Goal: Leave review/rating: Leave review/rating

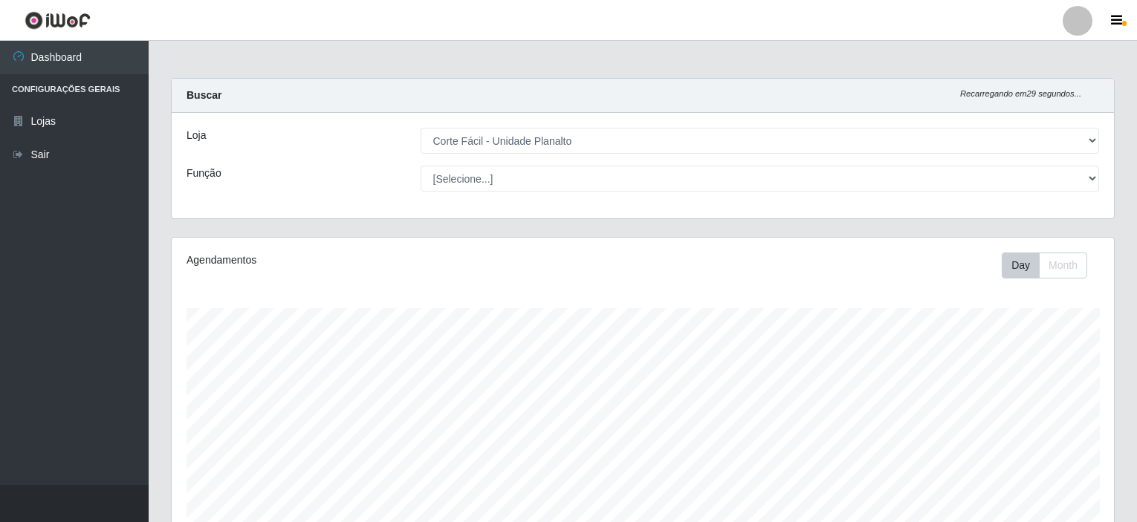
select select "202"
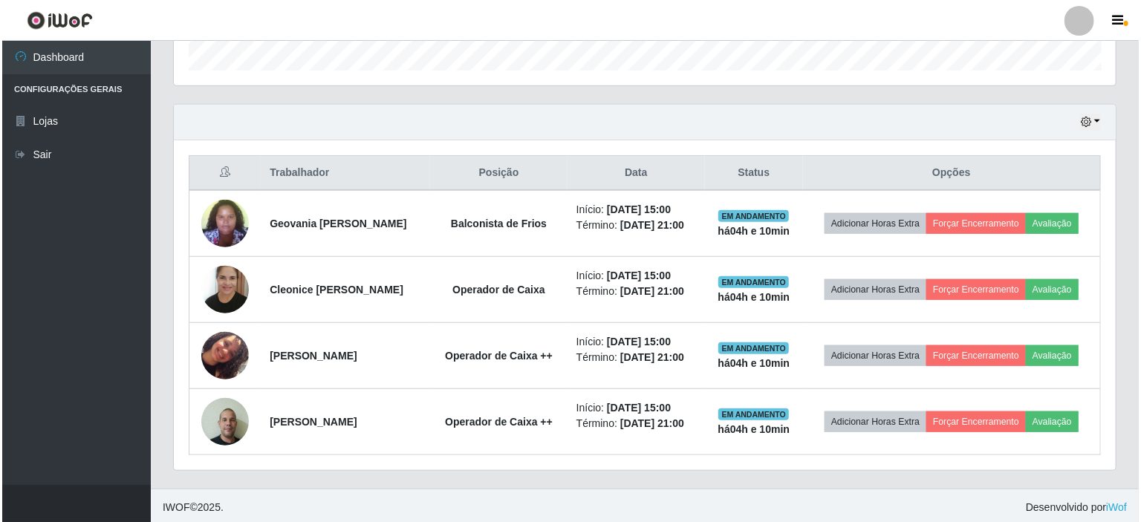
scroll to position [308, 942]
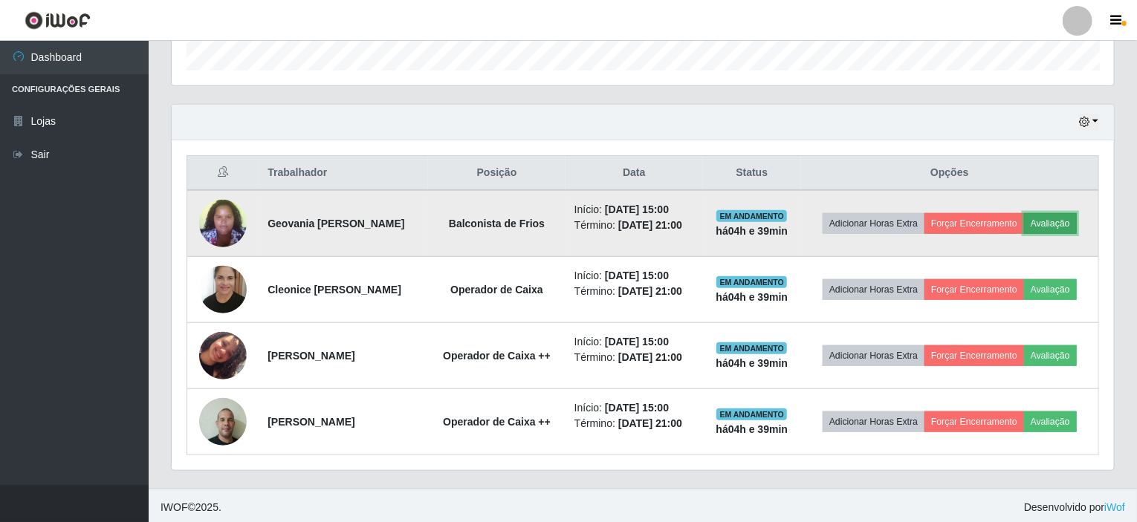
click at [1054, 221] on button "Avaliação" at bounding box center [1050, 223] width 53 height 21
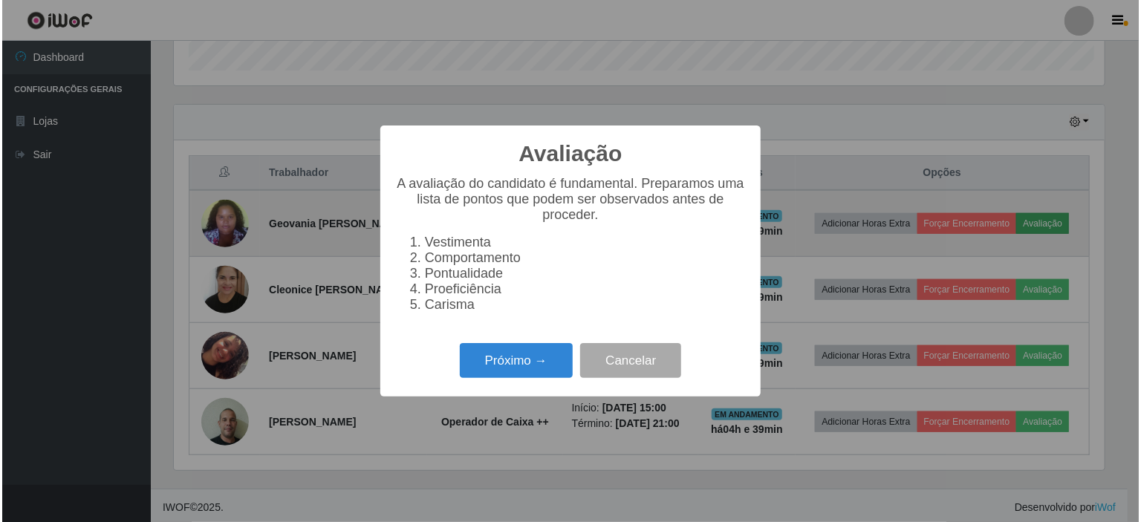
scroll to position [308, 936]
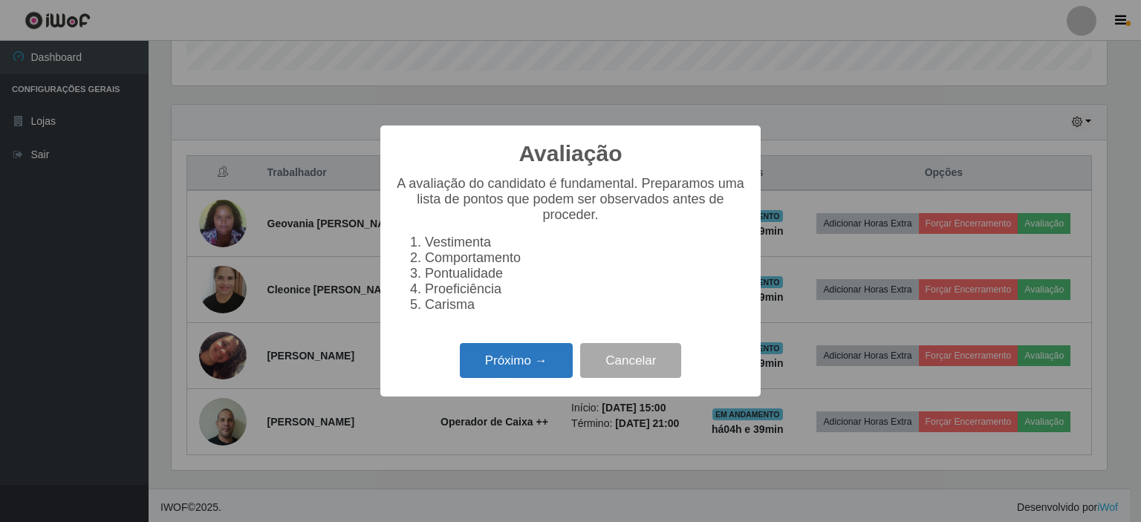
click at [514, 359] on button "Próximo →" at bounding box center [516, 360] width 113 height 35
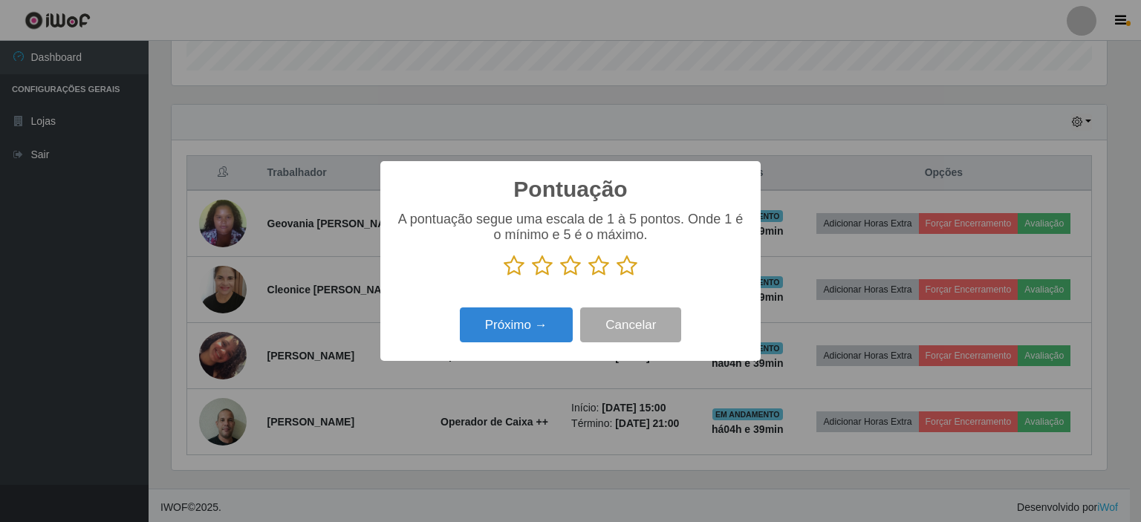
scroll to position [742673, 742045]
click at [568, 271] on icon at bounding box center [570, 266] width 21 height 22
click at [560, 277] on input "radio" at bounding box center [560, 277] width 0 height 0
click at [542, 317] on button "Próximo →" at bounding box center [516, 325] width 113 height 35
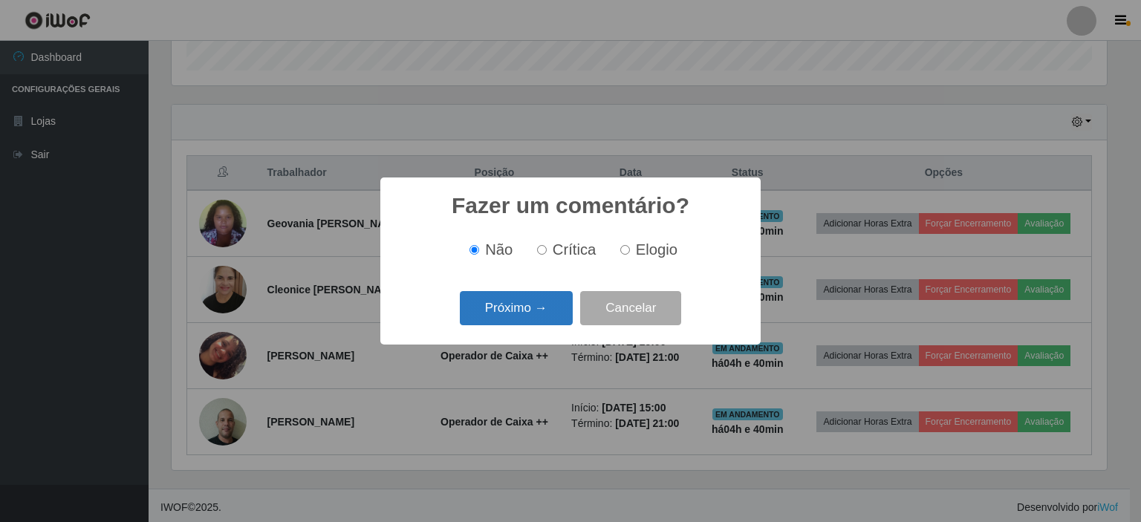
click at [521, 308] on button "Próximo →" at bounding box center [516, 308] width 113 height 35
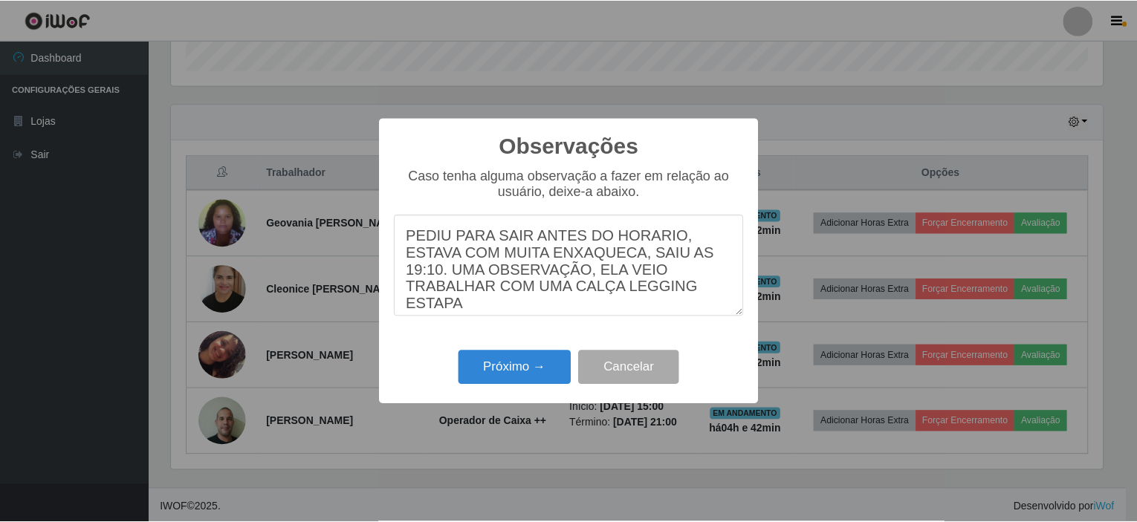
scroll to position [9, 0]
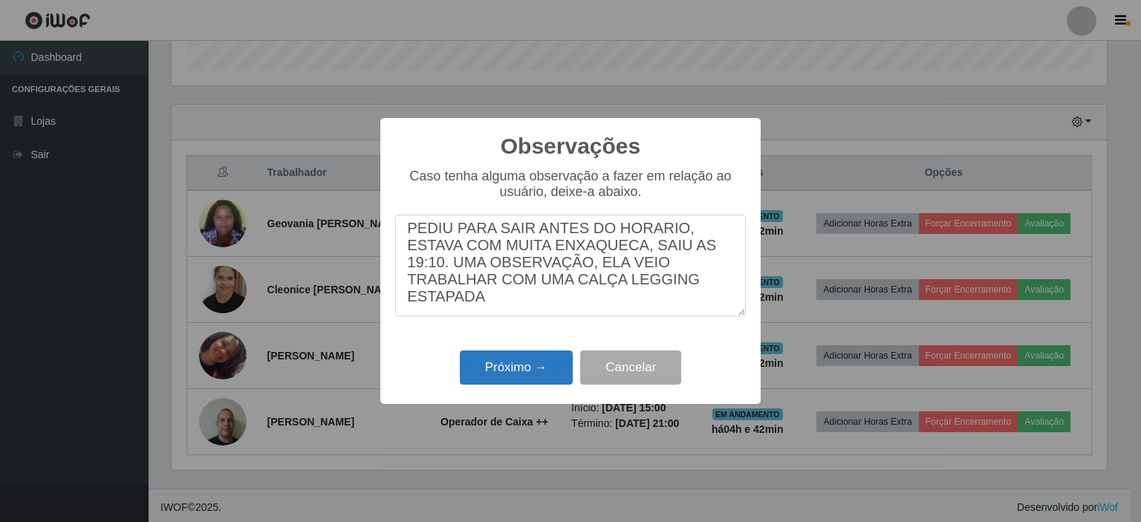
type textarea "PEDIU PARA SAIR ANTES DO HORARIO, ESTAVA COM MUITA ENXAQUECA, SAIU AS 19:10. UM…"
click at [497, 364] on button "Próximo →" at bounding box center [516, 368] width 113 height 35
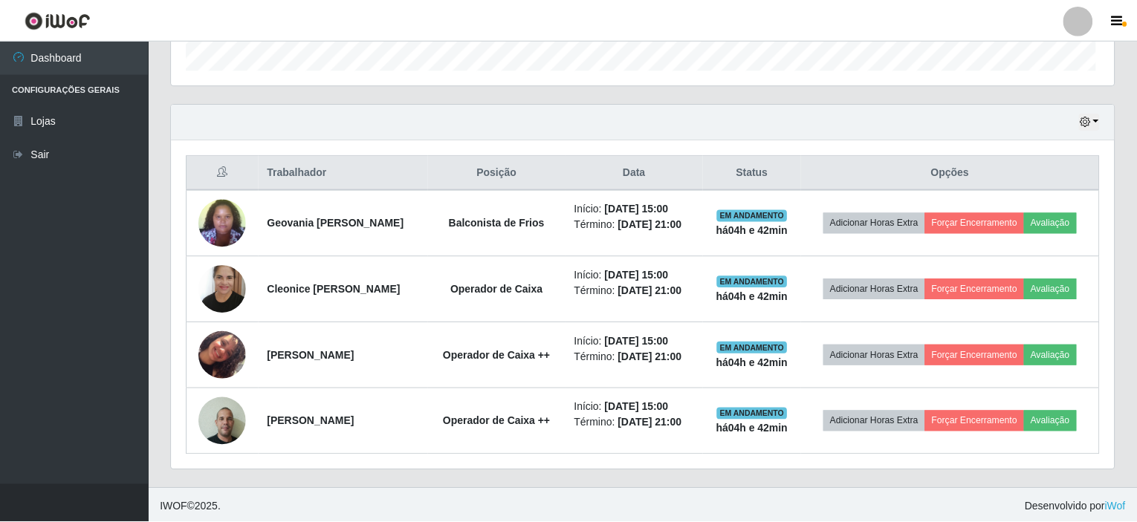
scroll to position [308, 942]
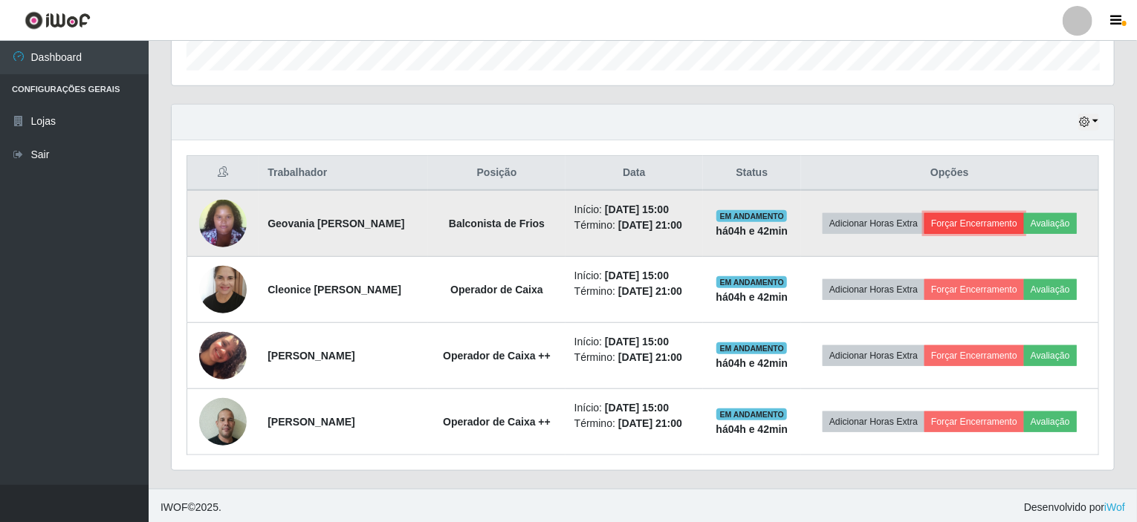
click at [978, 219] on button "Forçar Encerramento" at bounding box center [974, 223] width 100 height 21
click at [975, 215] on button "Forçar Encerramento" at bounding box center [974, 223] width 100 height 21
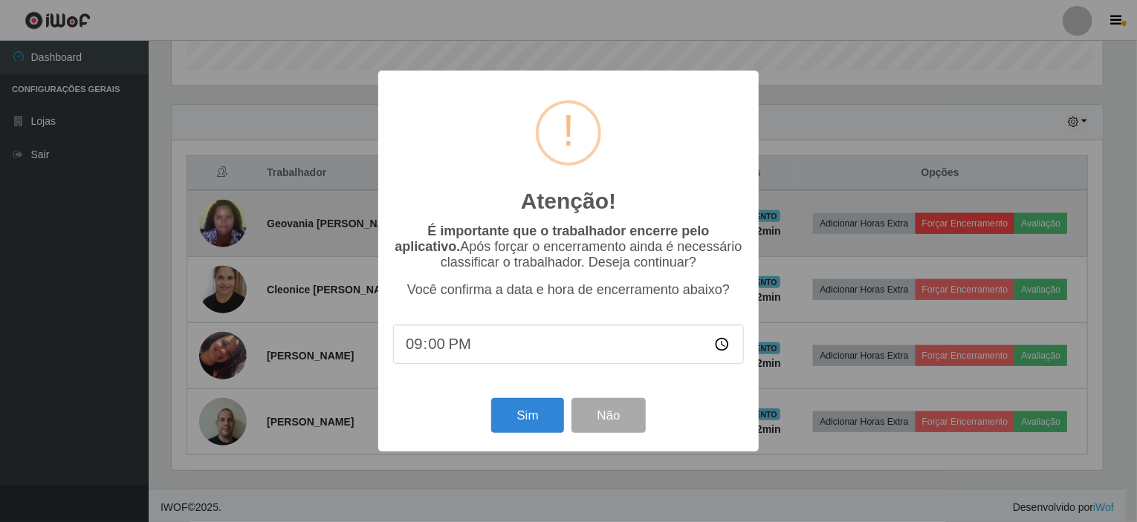
scroll to position [308, 936]
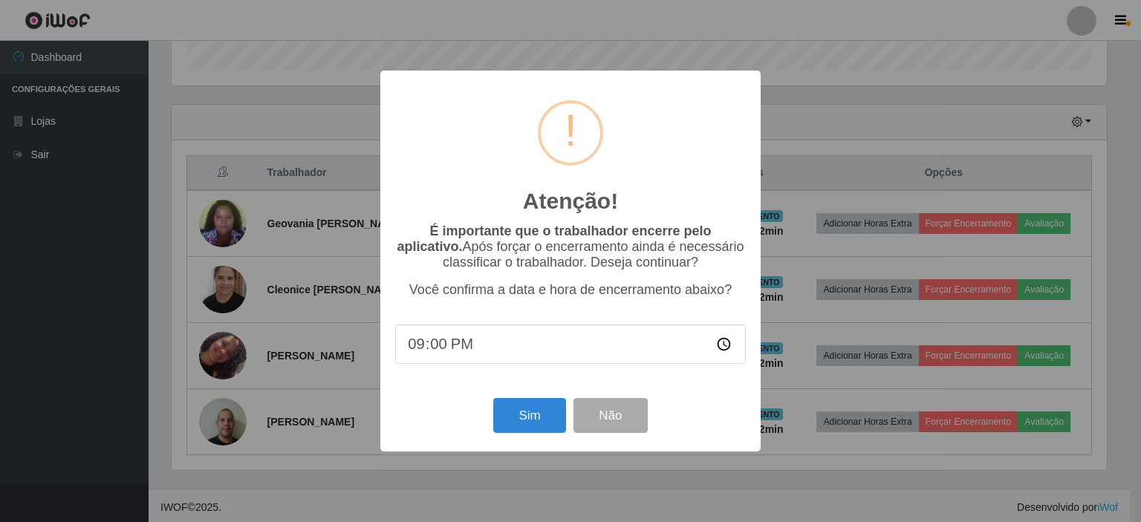
click at [725, 348] on input "21:00" at bounding box center [570, 344] width 351 height 39
type input "19:10"
click at [518, 432] on button "Sim" at bounding box center [529, 415] width 72 height 35
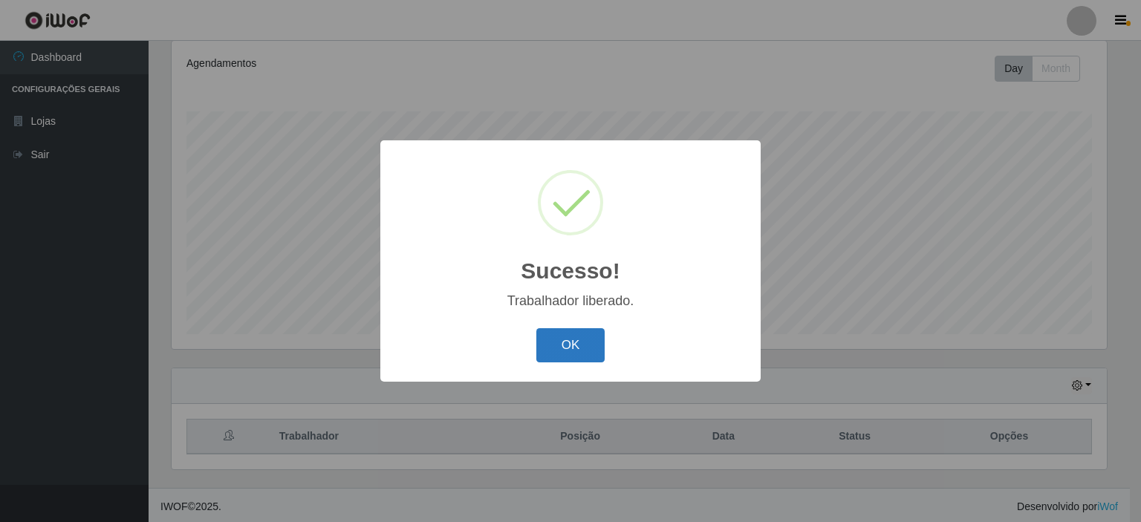
click at [559, 346] on button "OK" at bounding box center [570, 345] width 69 height 35
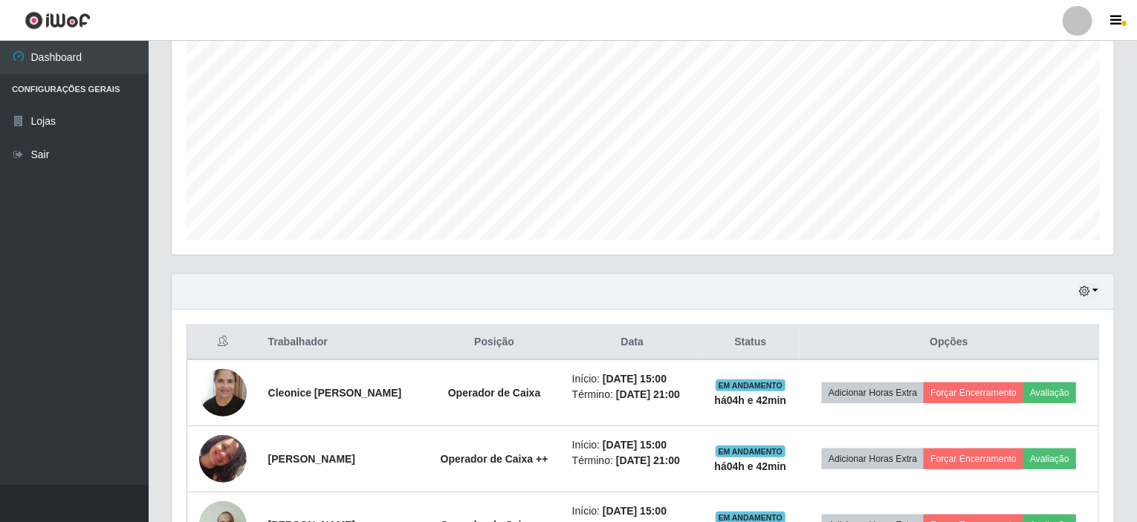
scroll to position [395, 0]
